Goal: Task Accomplishment & Management: Manage account settings

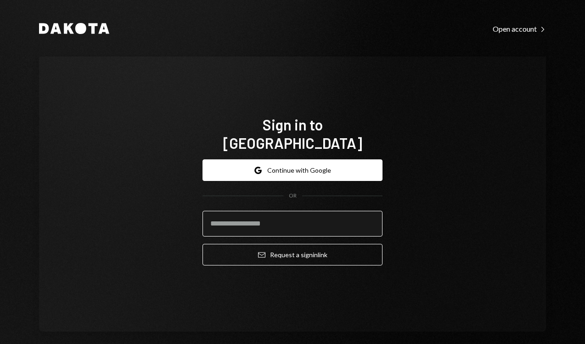
paste input "**********"
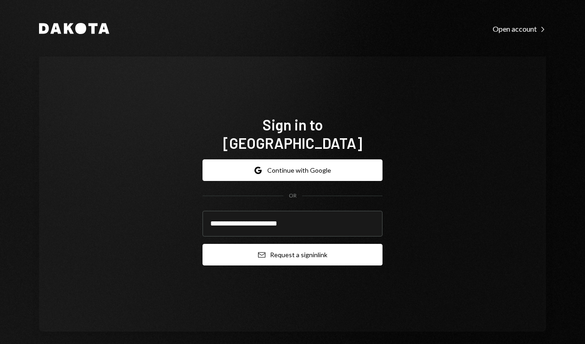
type input "**********"
click at [301, 247] on button "Email Request a sign in link" at bounding box center [293, 255] width 180 height 22
